Goal: Transaction & Acquisition: Purchase product/service

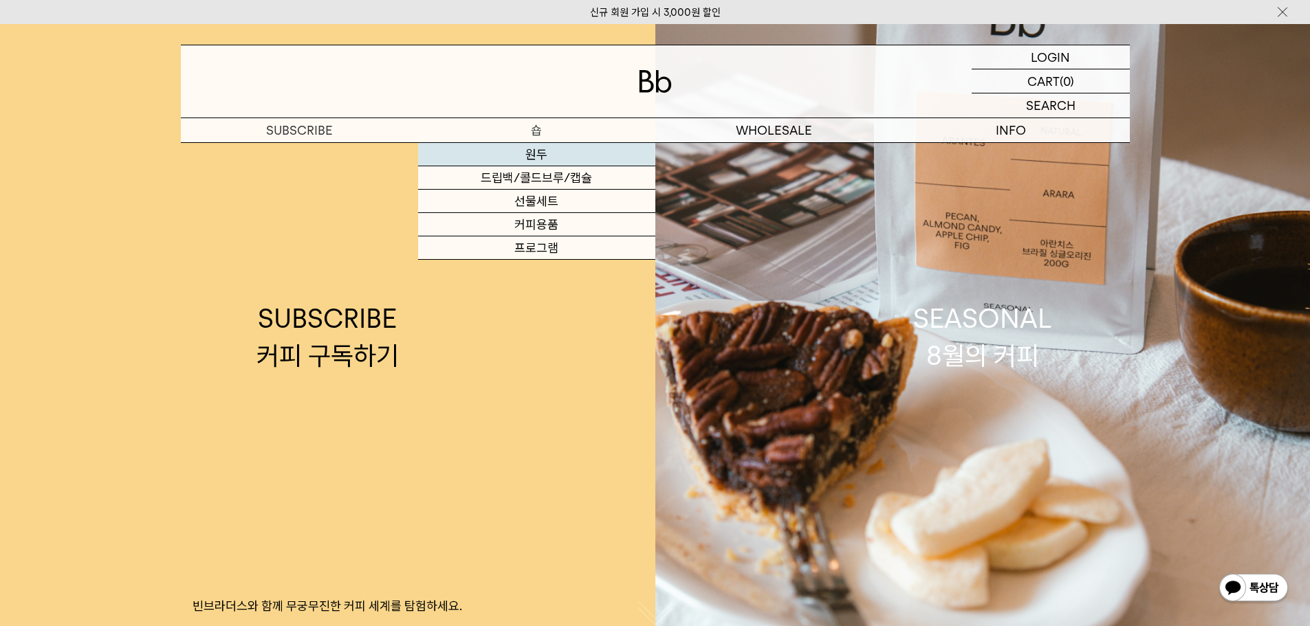
click at [526, 145] on link "원두" at bounding box center [536, 154] width 237 height 23
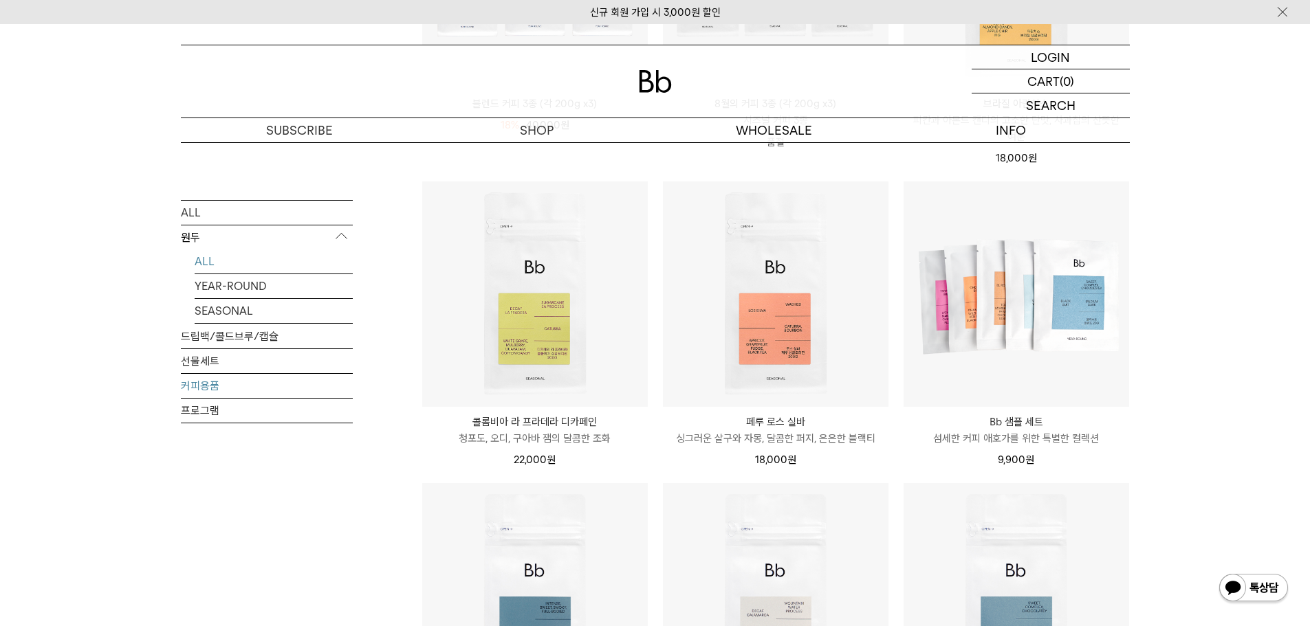
click at [199, 384] on link "커피용품" at bounding box center [267, 385] width 172 height 24
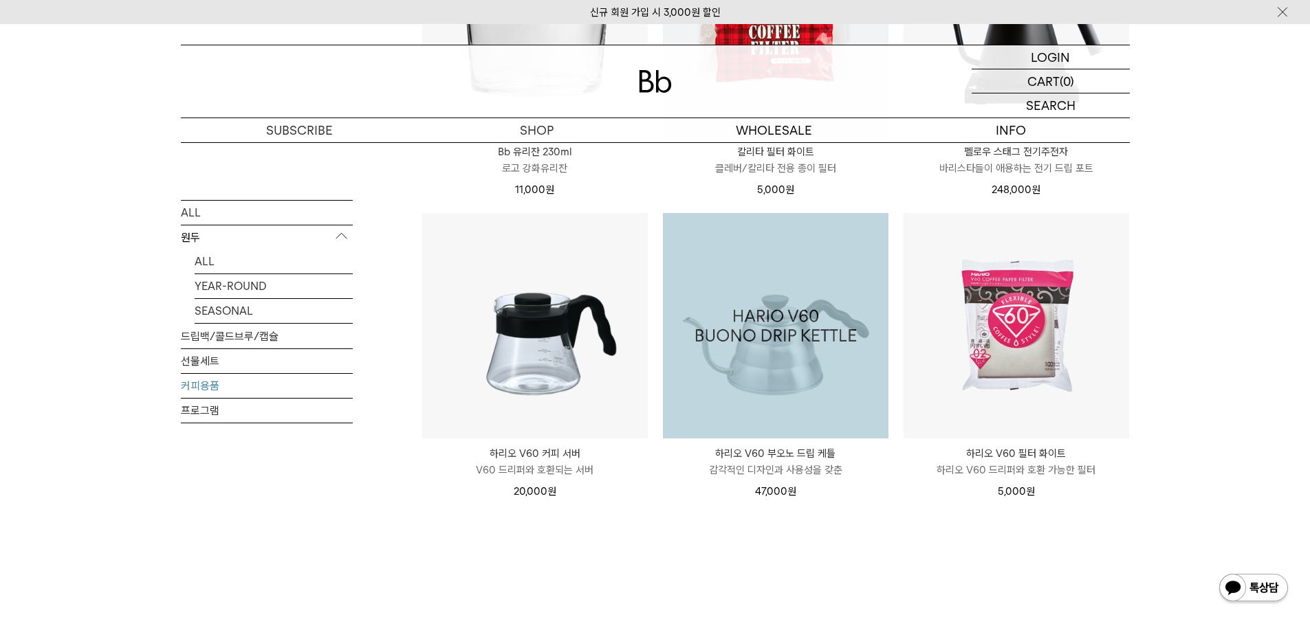
scroll to position [138, 0]
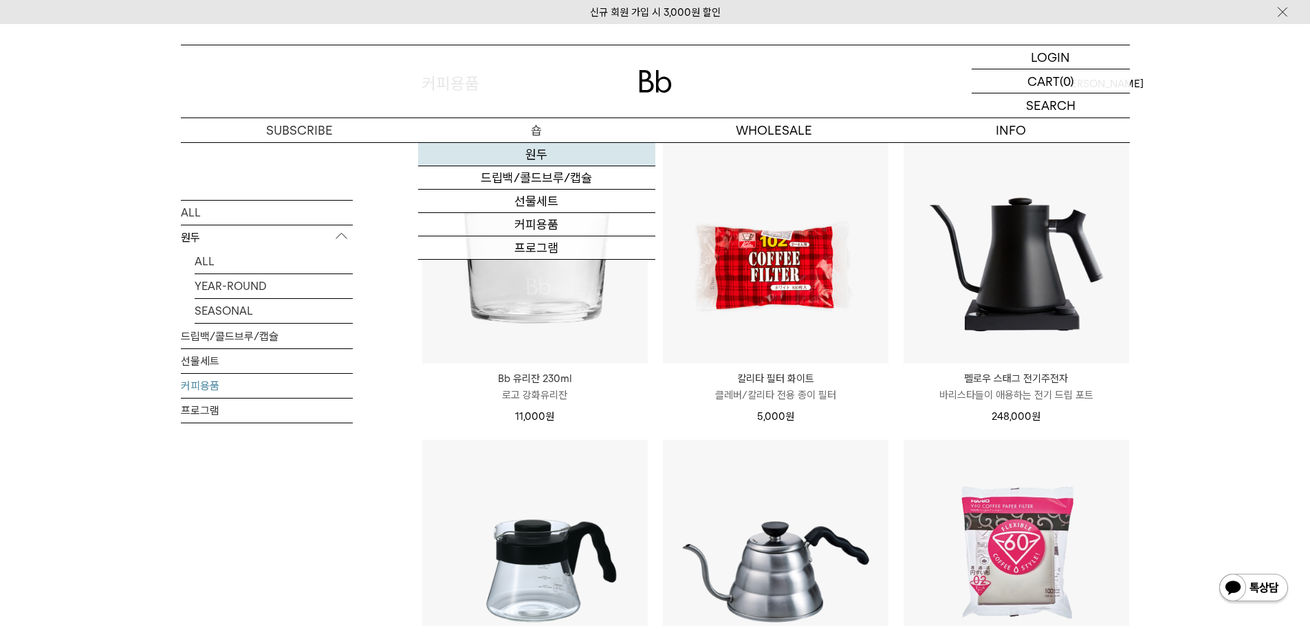
click at [530, 152] on link "원두" at bounding box center [536, 154] width 237 height 23
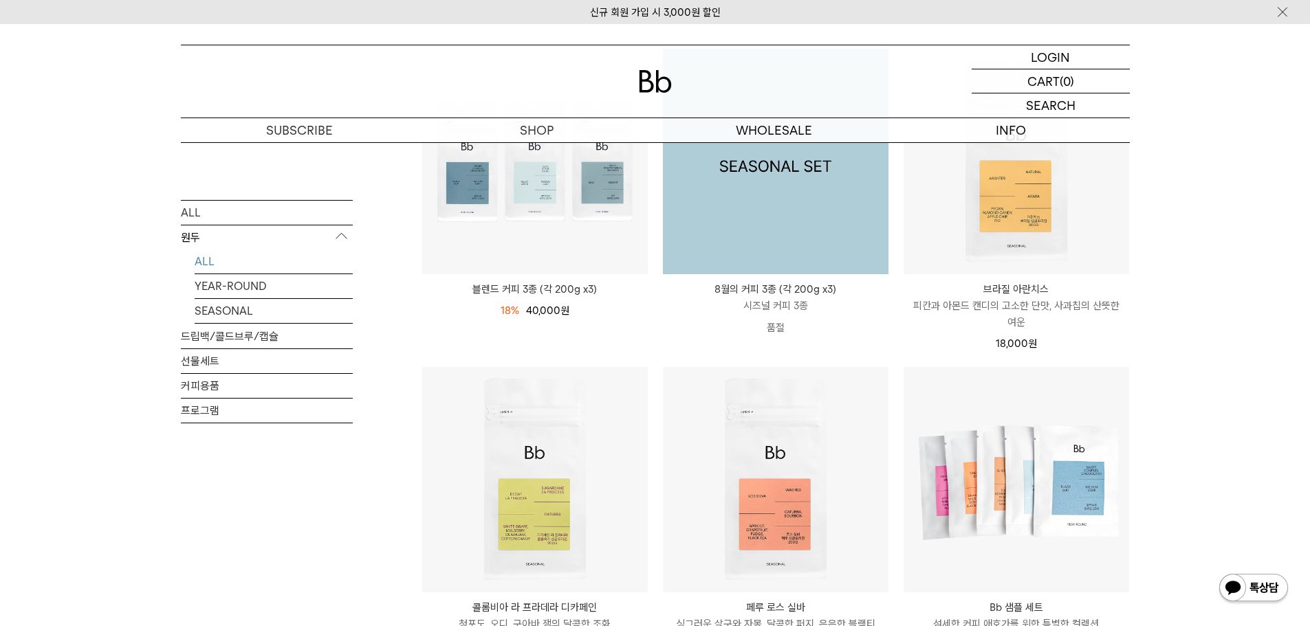
scroll to position [275, 0]
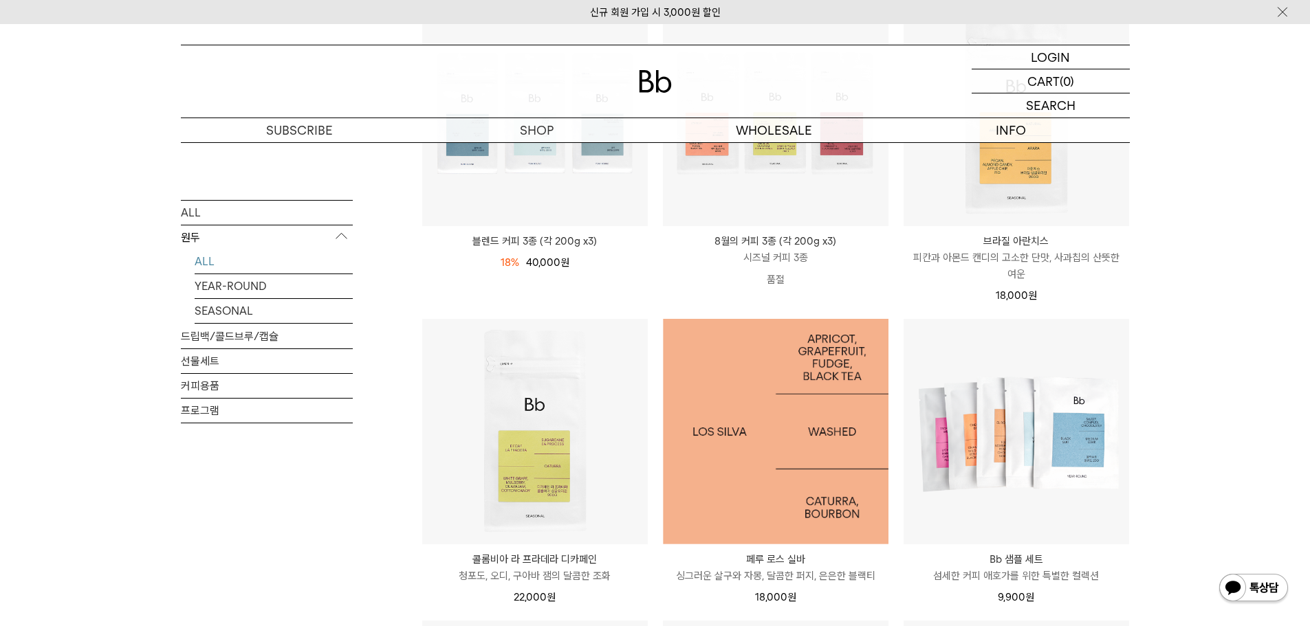
click at [762, 398] on img at bounding box center [776, 432] width 226 height 226
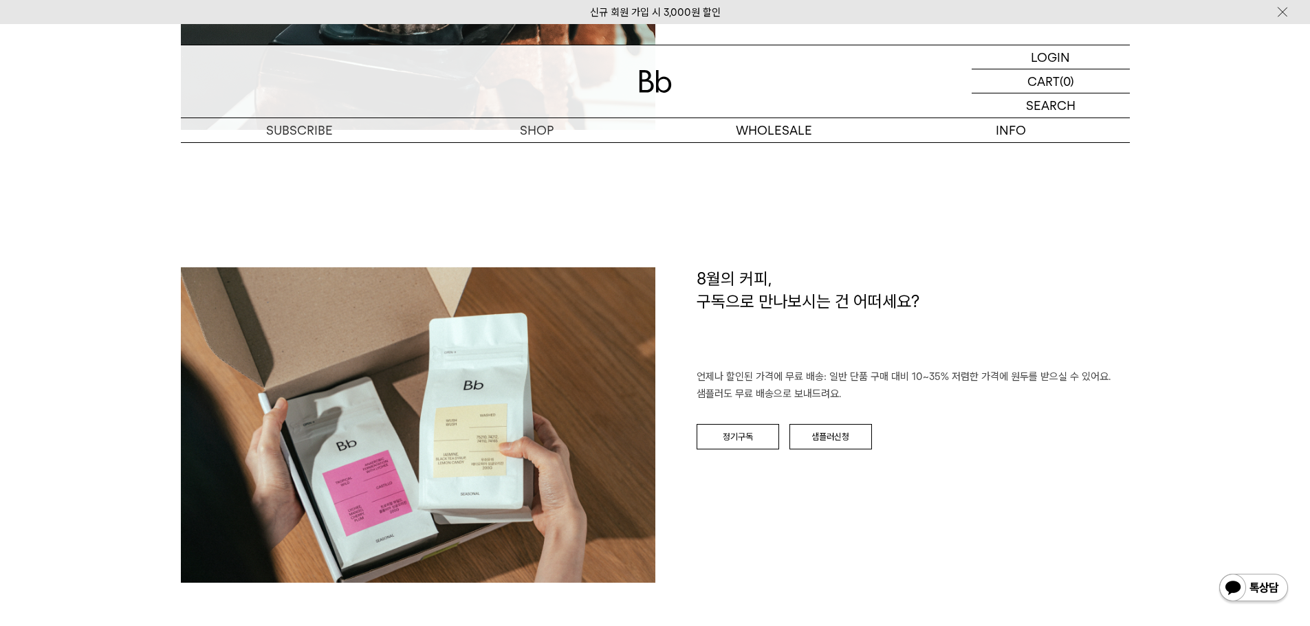
scroll to position [2056, 0]
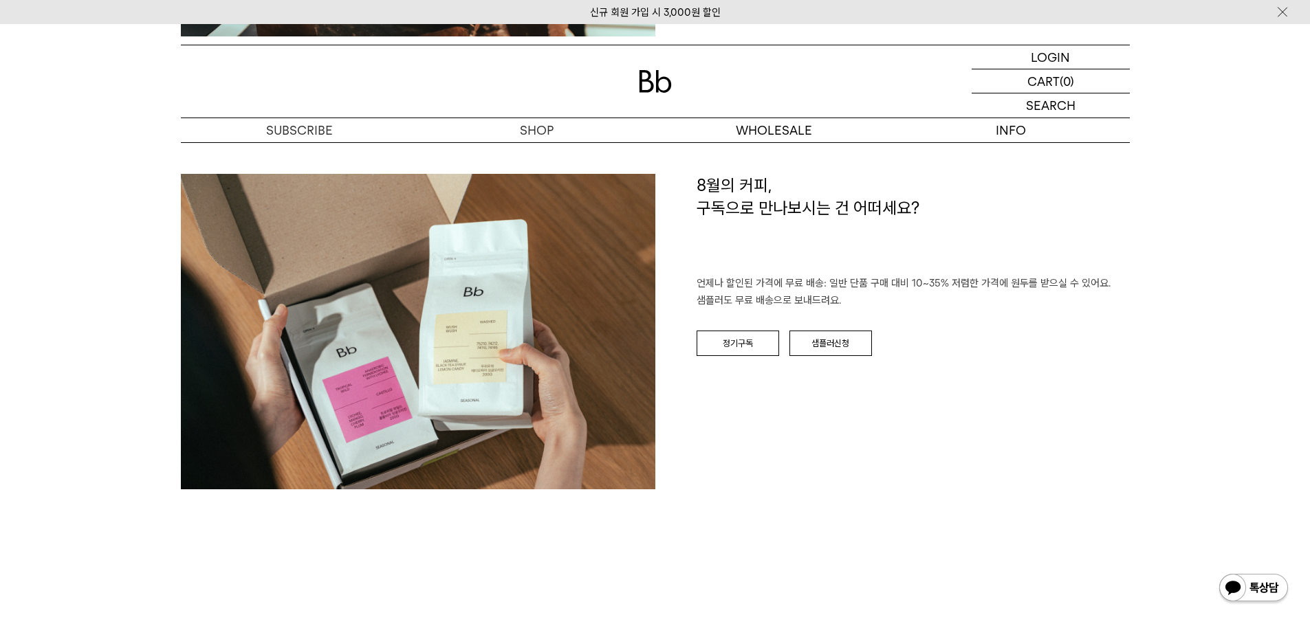
drag, startPoint x: 558, startPoint y: 371, endPoint x: 800, endPoint y: 439, distance: 251.4
click at [800, 439] on div "8월의 커피, 구독으로 만나보시는 건 어떠세요? 언제나 할인된 가격에 무료 배송: 일반 단품 구매 대비 10~35% 저렴한 가격에 원두를 받으…" at bounding box center [892, 338] width 474 height 329
click at [1263, 594] on img at bounding box center [1254, 589] width 72 height 33
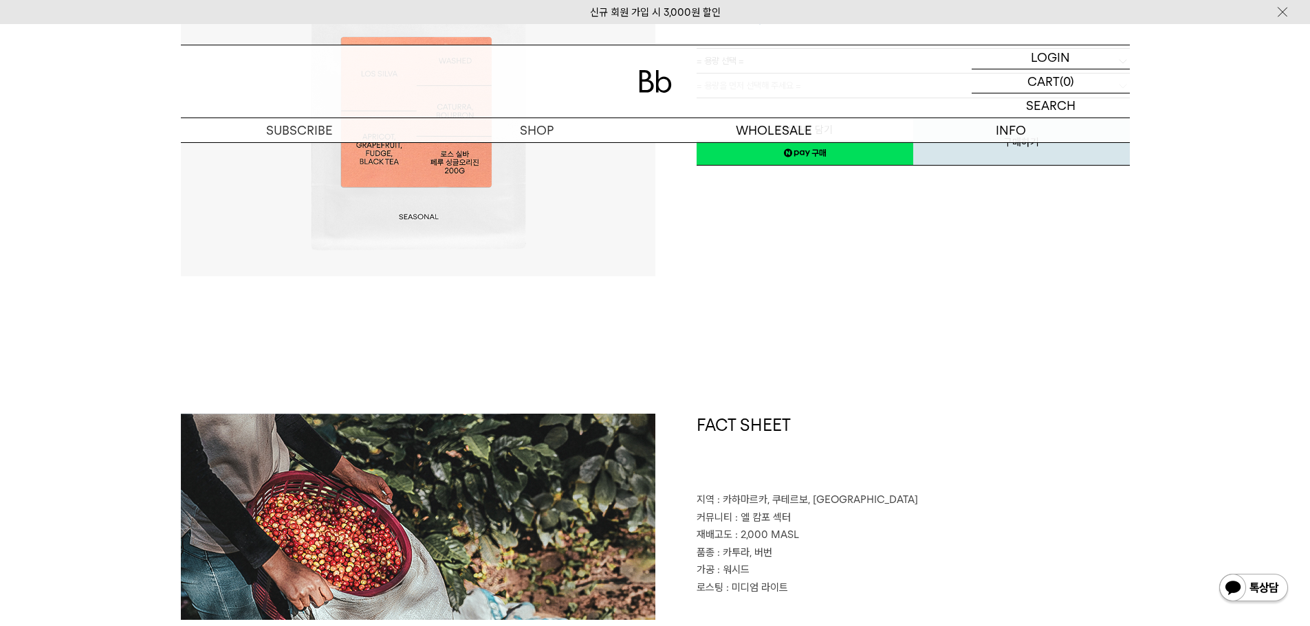
scroll to position [338, 0]
